Goal: Transaction & Acquisition: Book appointment/travel/reservation

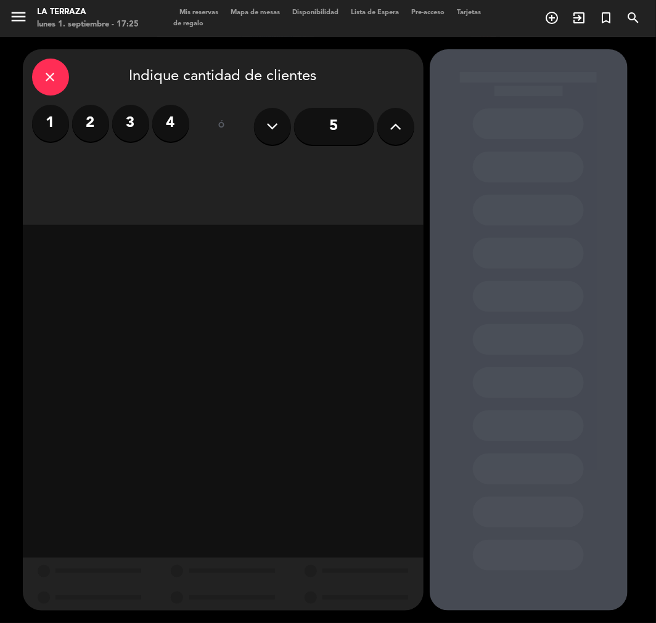
click at [391, 130] on icon at bounding box center [396, 126] width 12 height 18
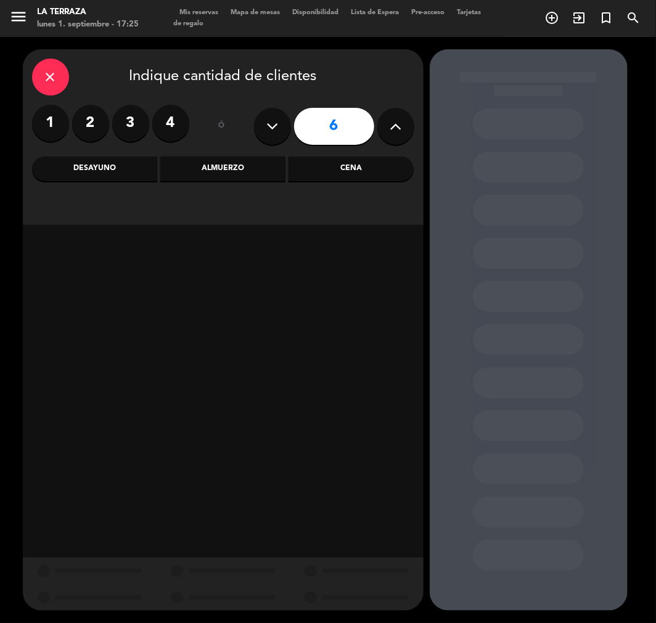
click at [391, 130] on icon at bounding box center [396, 126] width 12 height 18
type input "7"
click at [180, 170] on div "Almuerzo" at bounding box center [222, 169] width 125 height 25
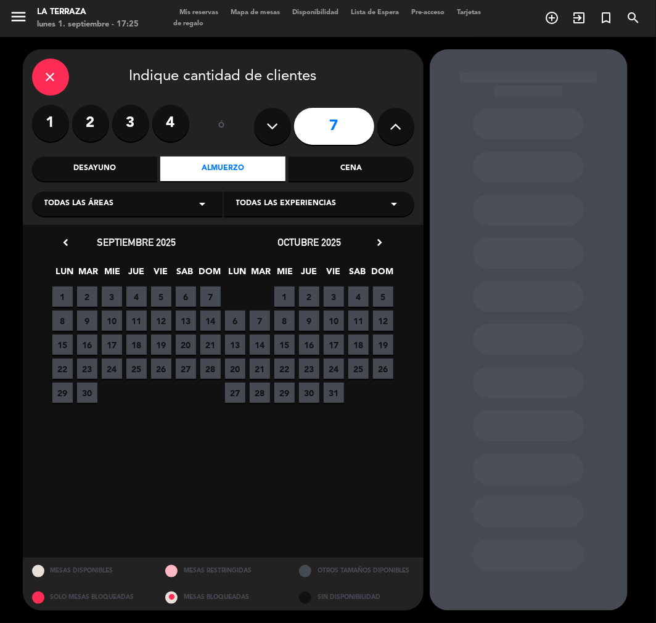
click at [186, 298] on span "6" at bounding box center [186, 297] width 20 height 20
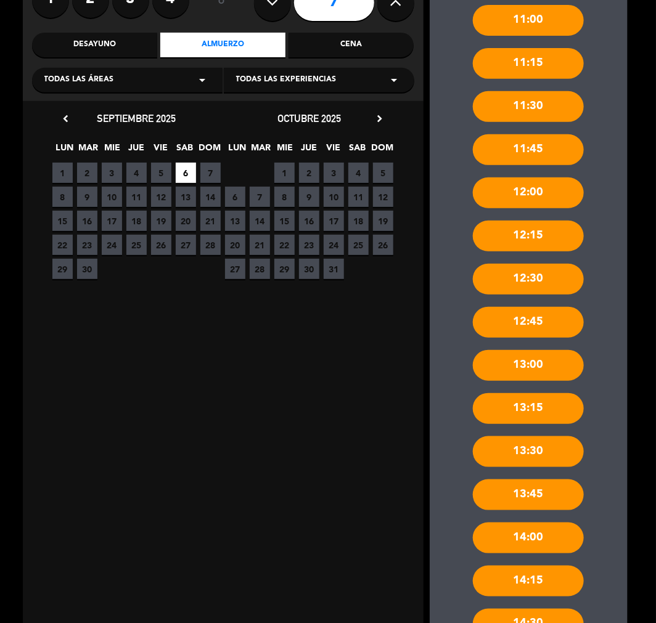
scroll to position [218, 0]
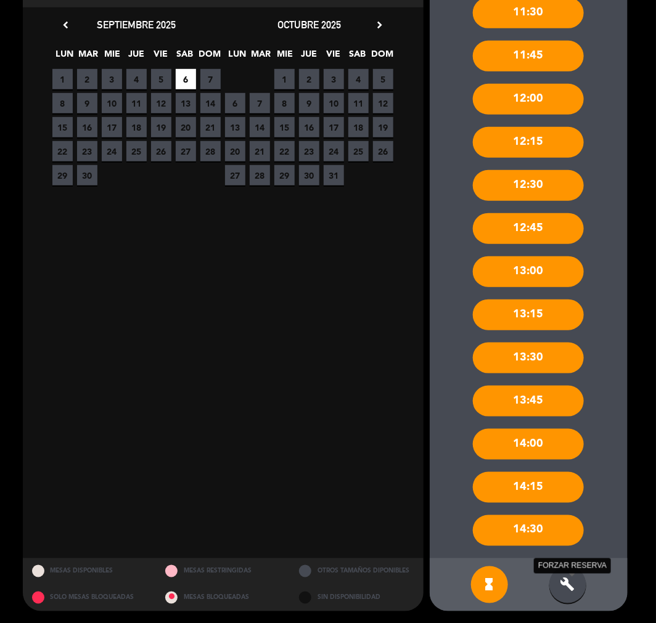
click at [572, 583] on icon "build" at bounding box center [567, 585] width 15 height 15
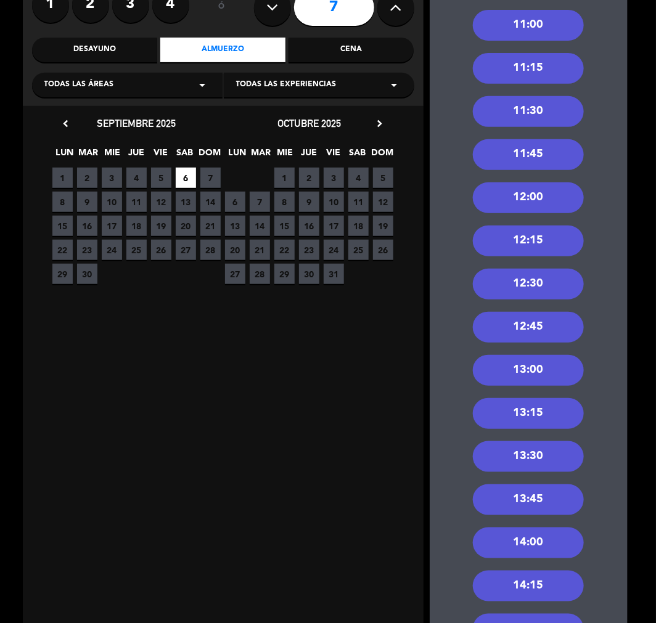
scroll to position [0, 0]
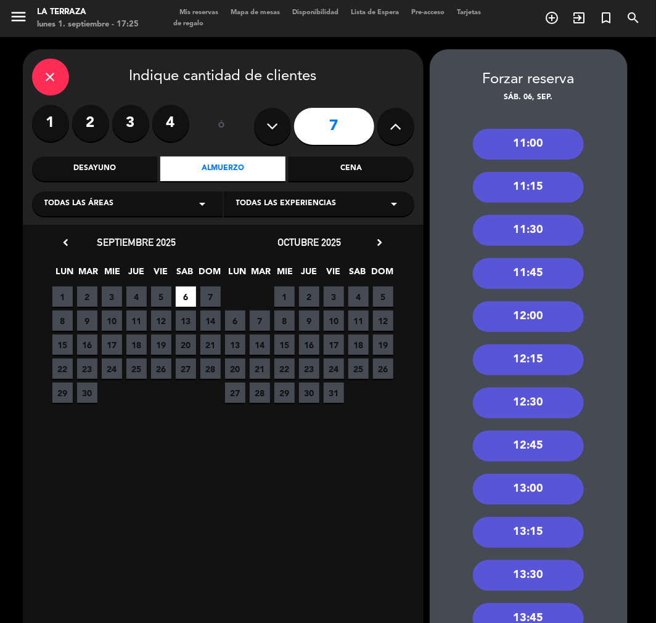
click at [542, 318] on div "12:00" at bounding box center [528, 316] width 111 height 31
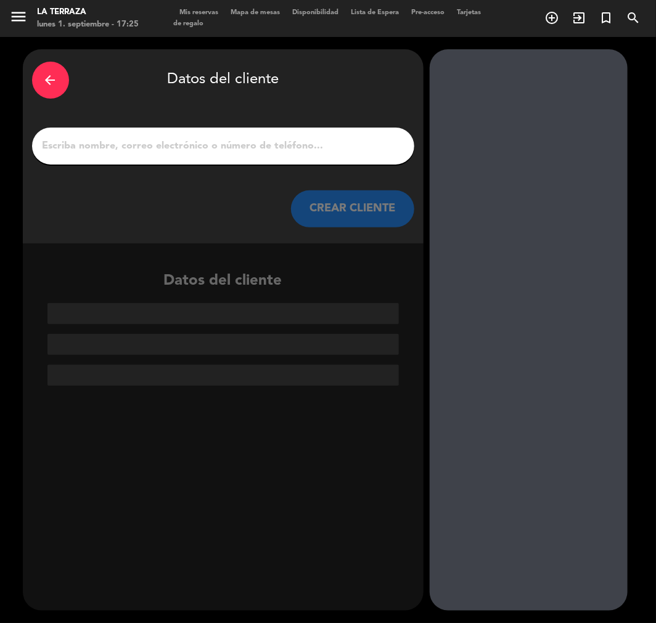
drag, startPoint x: 348, startPoint y: 149, endPoint x: 361, endPoint y: 156, distance: 14.9
click at [348, 149] on input "1" at bounding box center [223, 145] width 364 height 17
paste input "[PERSON_NAME]"
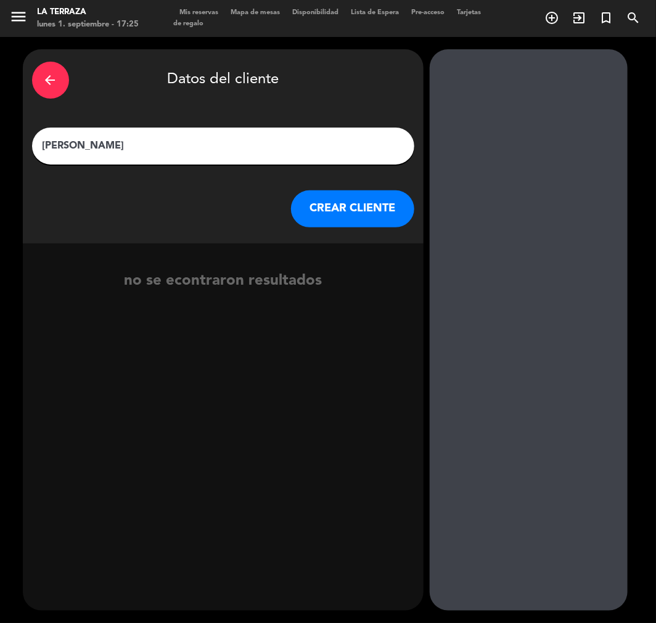
type input "[PERSON_NAME]"
click at [411, 212] on button "CREAR CLIENTE" at bounding box center [352, 208] width 123 height 37
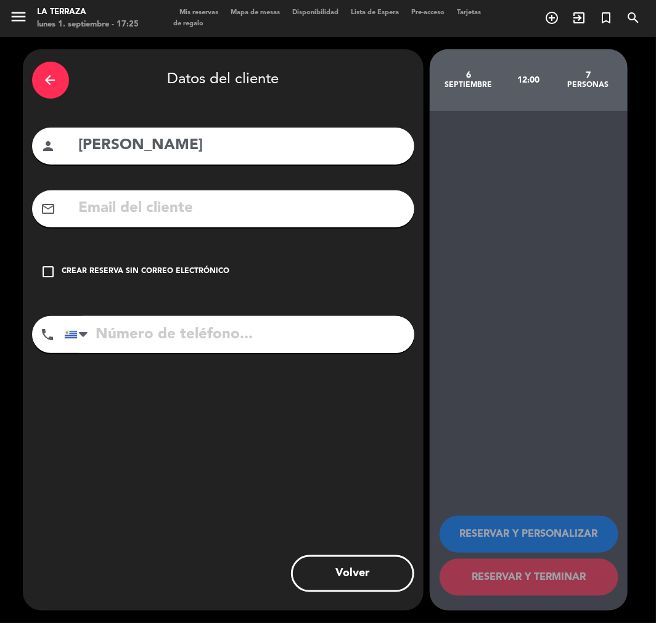
click at [358, 207] on input "text" at bounding box center [241, 208] width 327 height 25
paste input "[PERSON_NAME][EMAIL_ADDRESS][PERSON_NAME][PERSON_NAME][DOMAIN_NAME]"
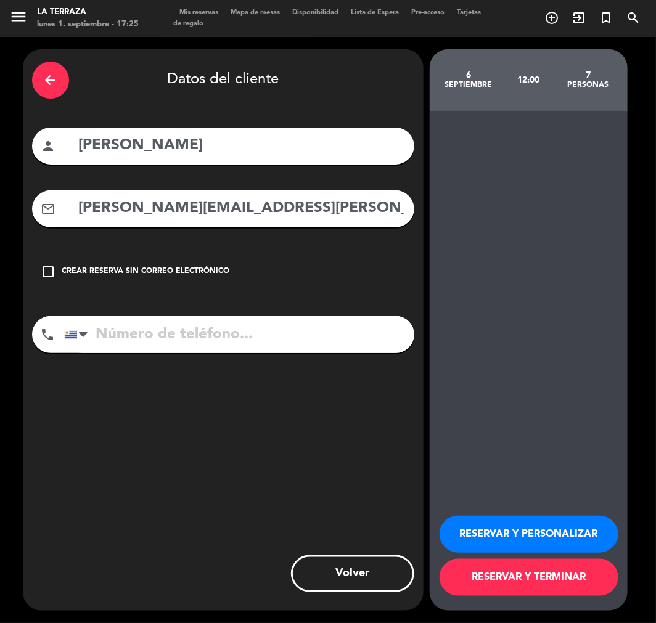
type input "[PERSON_NAME][EMAIL_ADDRESS][PERSON_NAME][PERSON_NAME][DOMAIN_NAME]"
click at [288, 347] on input "tel" at bounding box center [239, 334] width 350 height 37
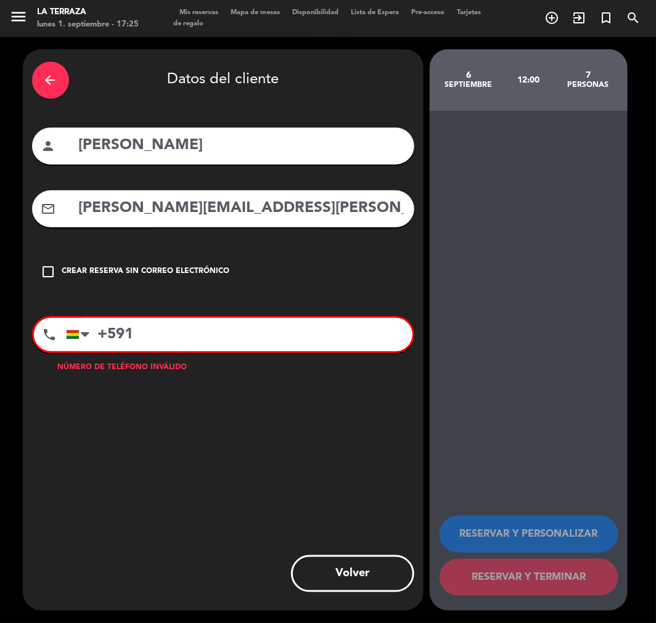
paste input "78180868"
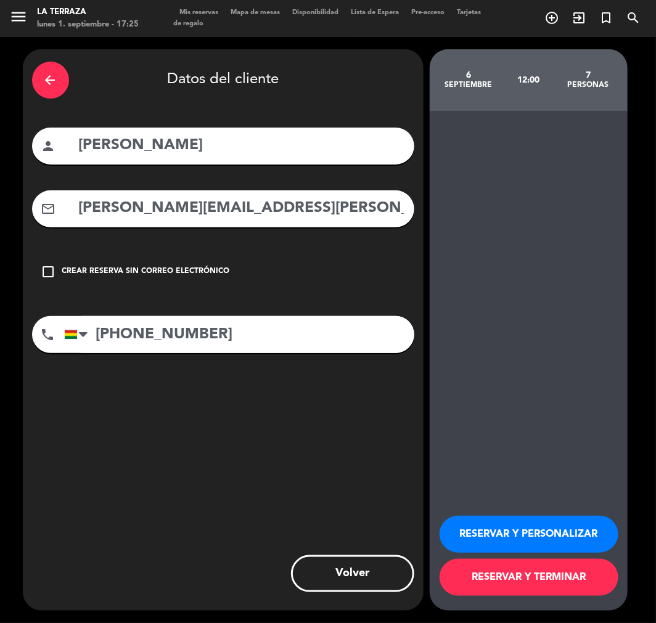
type input "[PHONE_NUMBER]"
click at [608, 521] on button "RESERVAR Y PERSONALIZAR" at bounding box center [529, 534] width 179 height 37
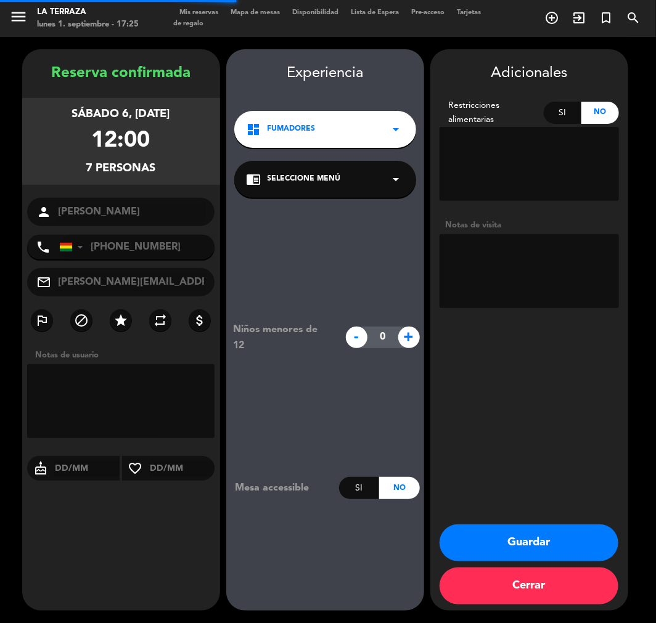
click at [510, 284] on textarea at bounding box center [529, 271] width 179 height 74
type textarea "cumple"
click at [562, 531] on button "Guardar" at bounding box center [529, 543] width 179 height 37
